Goal: Subscribe to service/newsletter

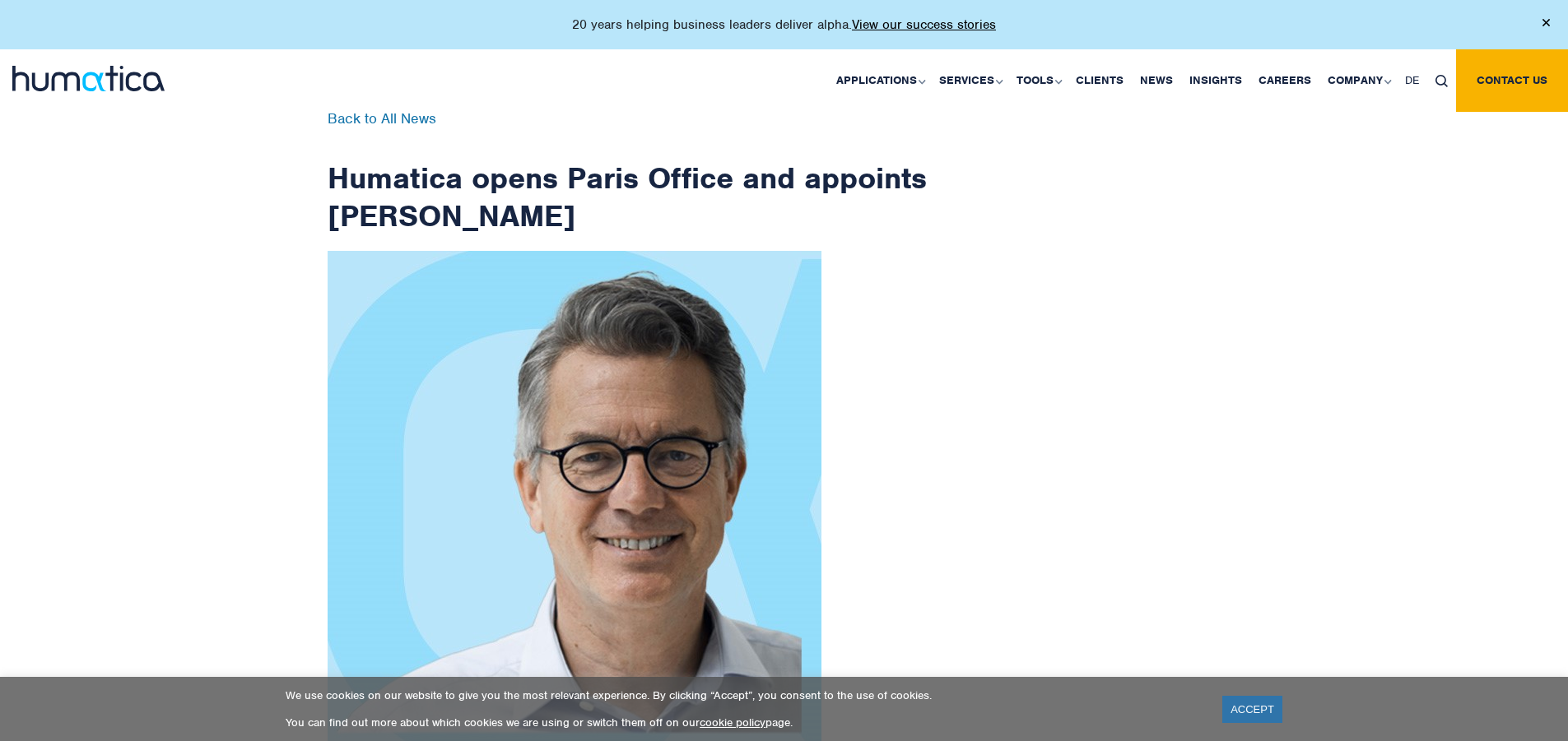
scroll to position [2623, 0]
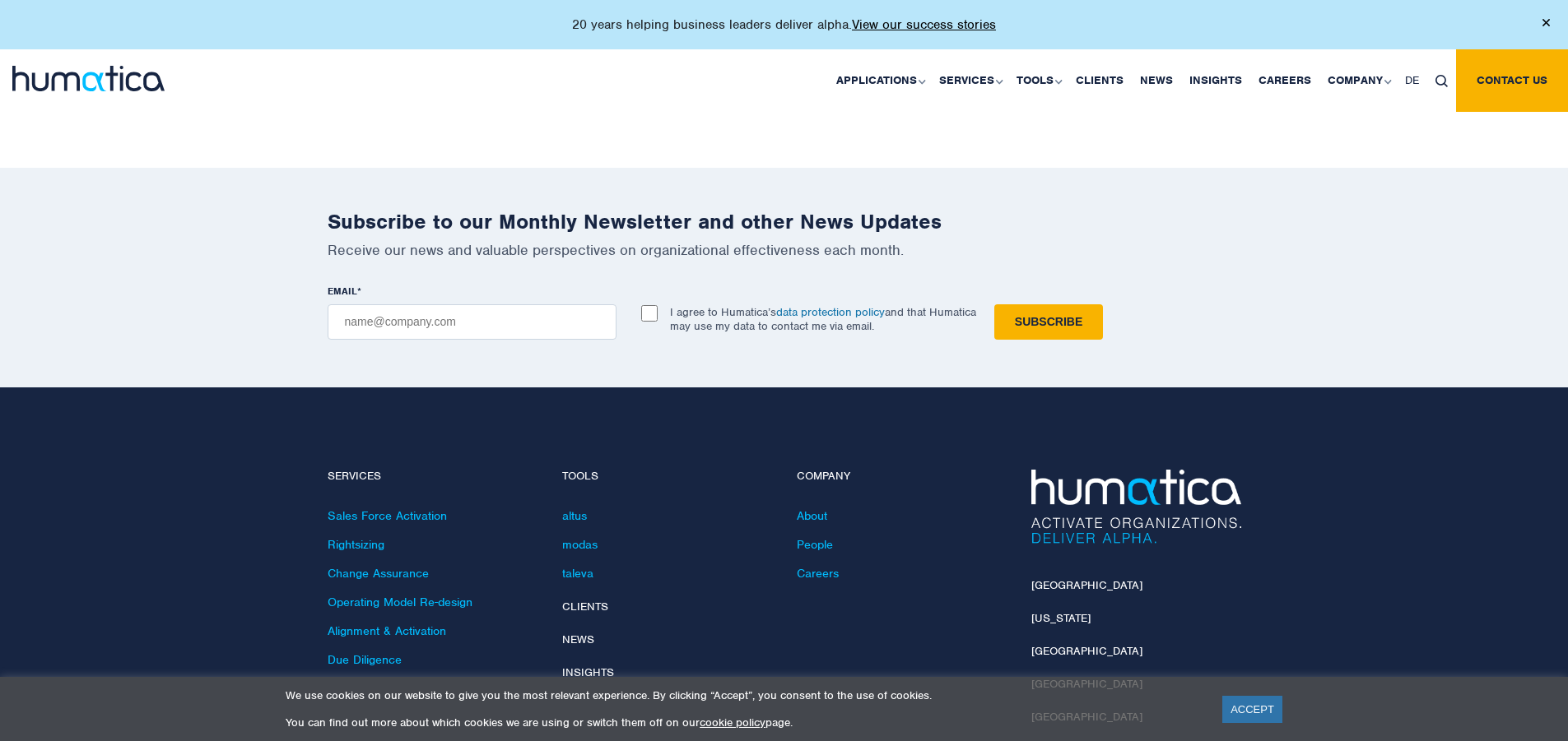
checkbox input "true"
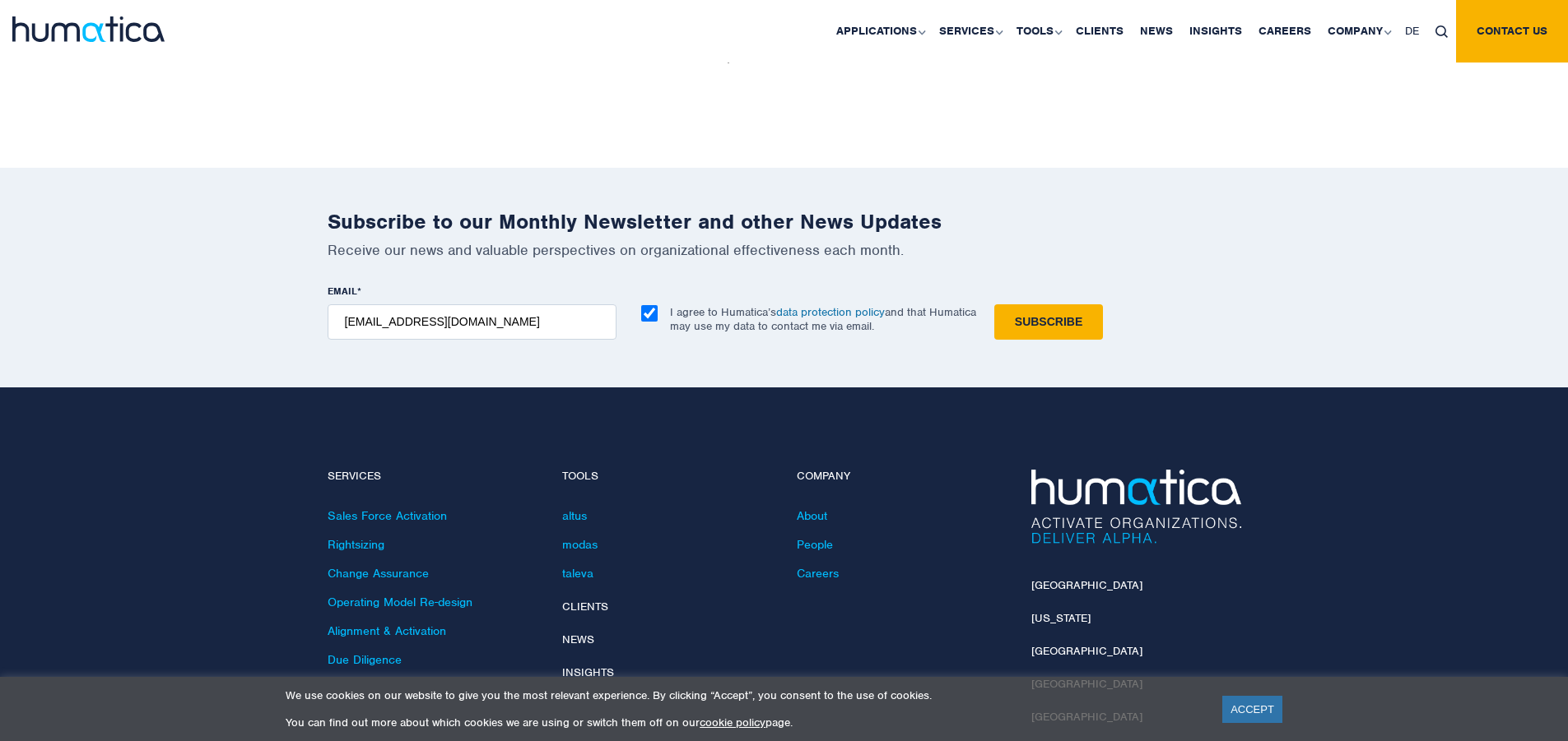
type input "[EMAIL_ADDRESS][DOMAIN_NAME]"
click at [994, 304] on input "Subscribe" at bounding box center [1048, 322] width 109 height 36
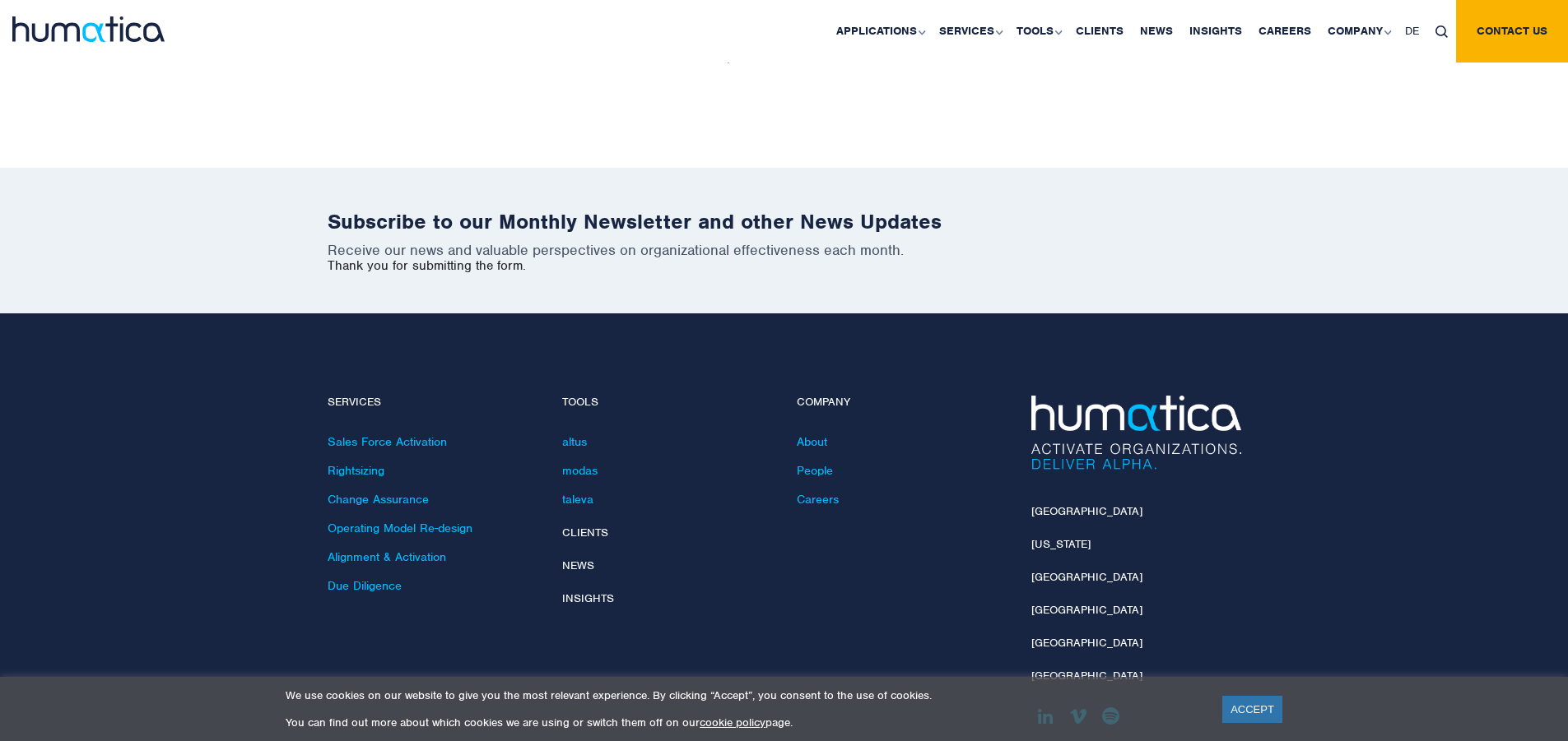
scroll to position [2550, 0]
